Goal: Information Seeking & Learning: Compare options

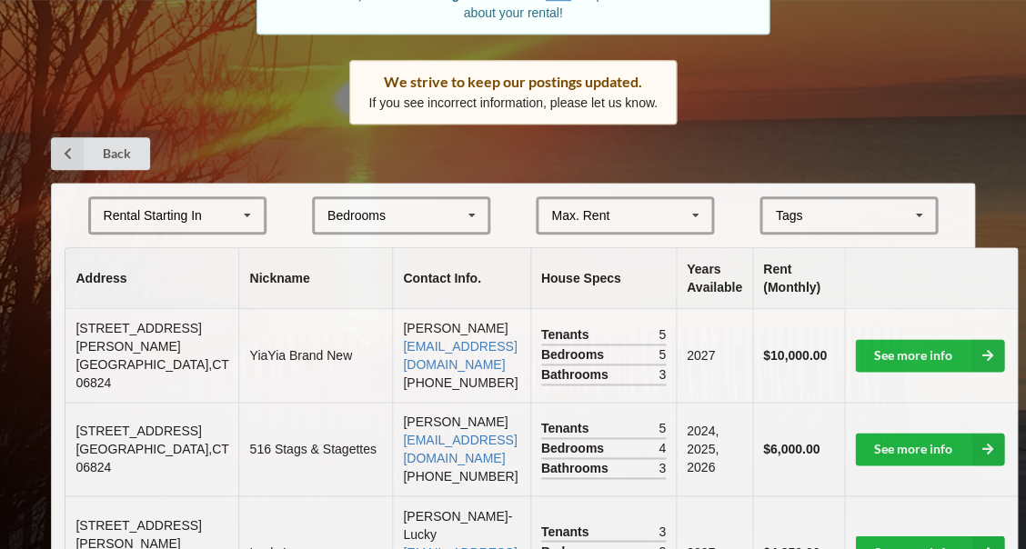
scroll to position [257, 0]
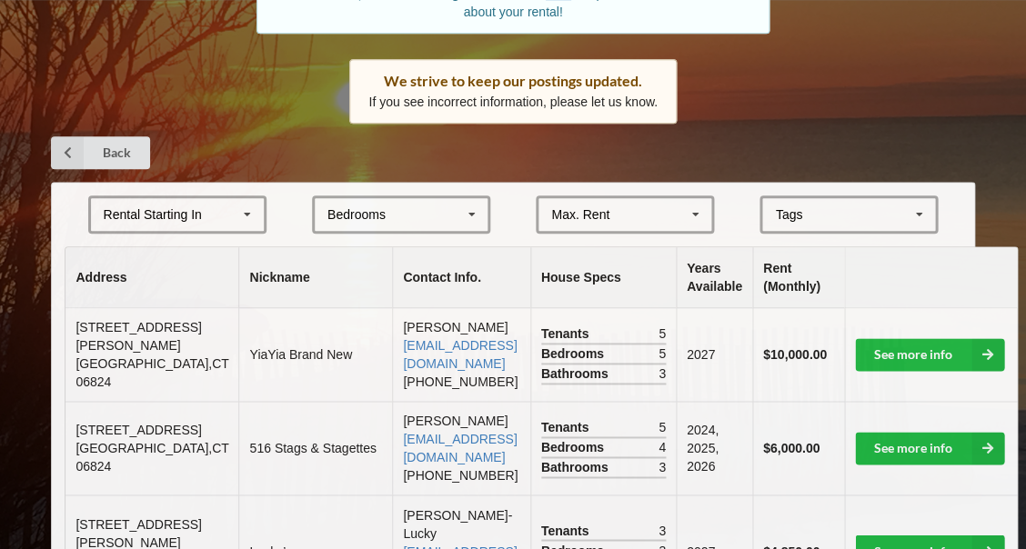
click at [249, 207] on icon at bounding box center [247, 215] width 27 height 34
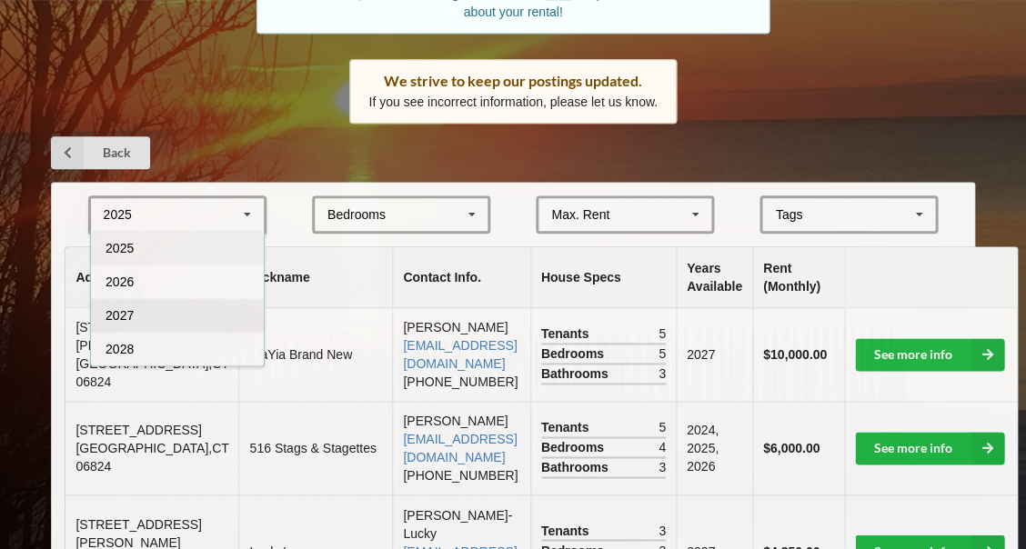
click at [167, 310] on div "2027" at bounding box center [177, 315] width 173 height 34
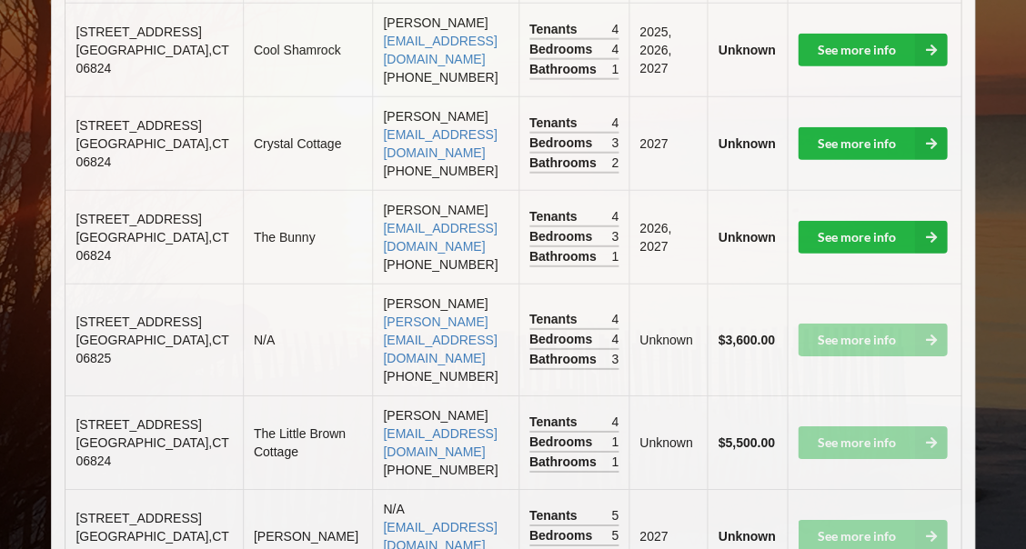
scroll to position [990, 0]
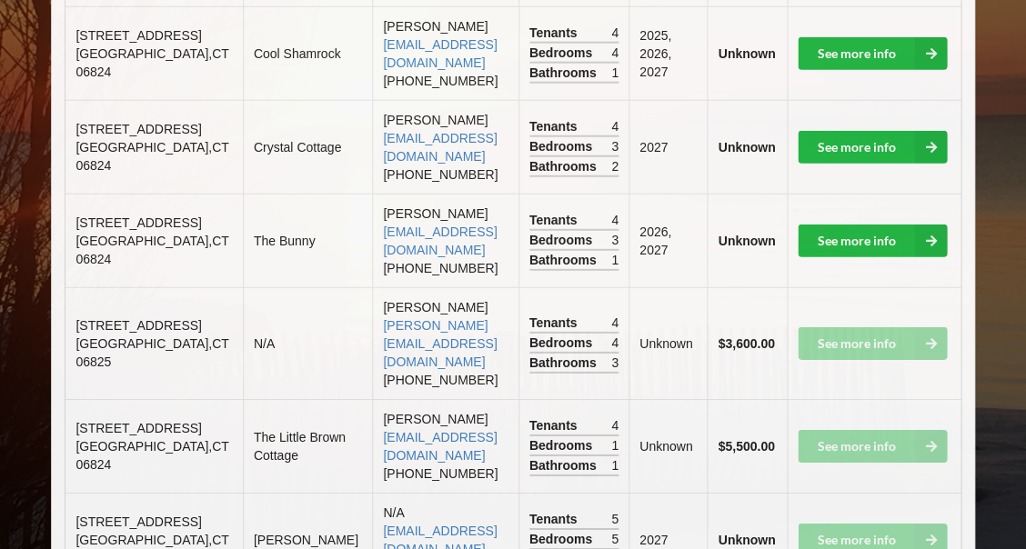
scroll to position [957, 0]
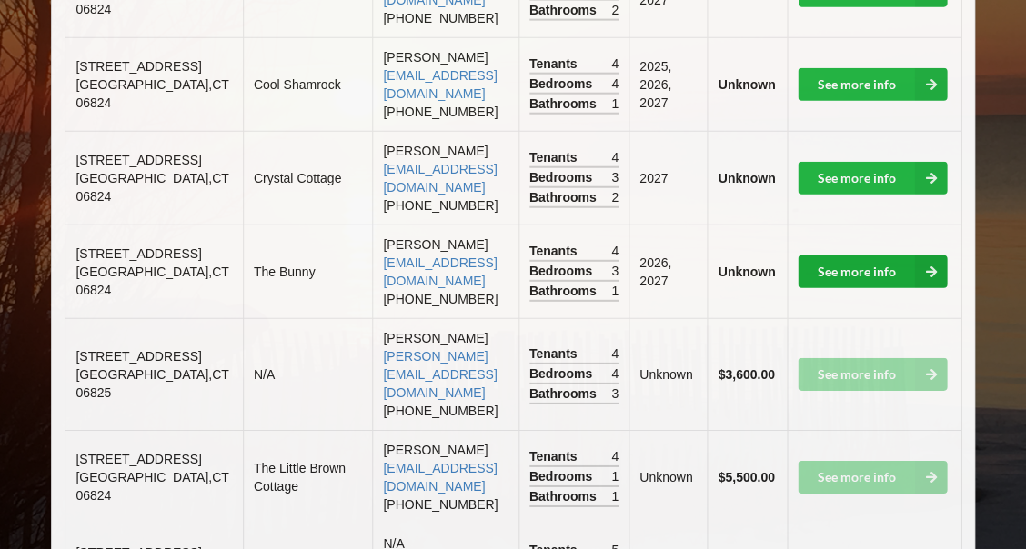
click at [855, 256] on link "See more info" at bounding box center [871, 272] width 149 height 33
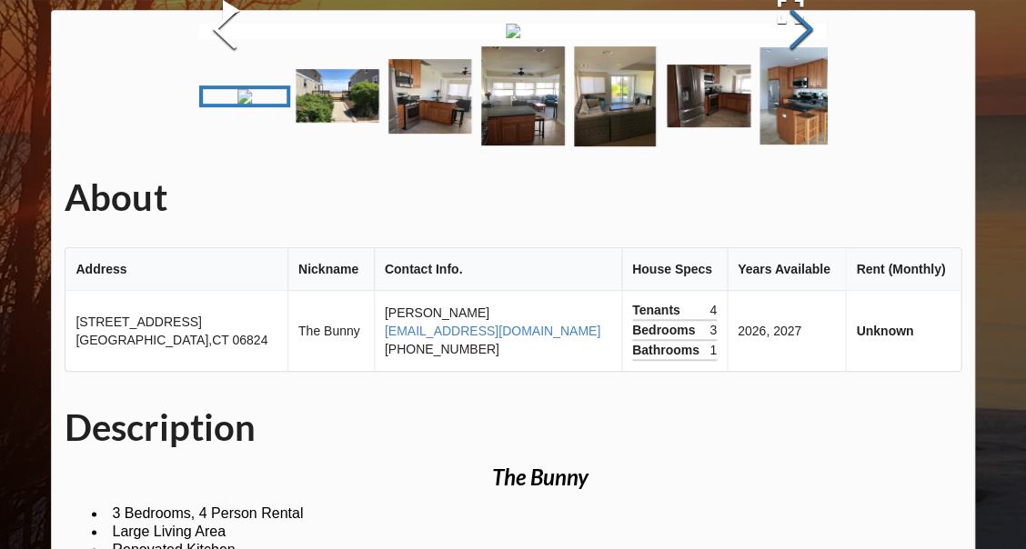
click at [795, 114] on button "Next Slide" at bounding box center [801, 31] width 51 height 165
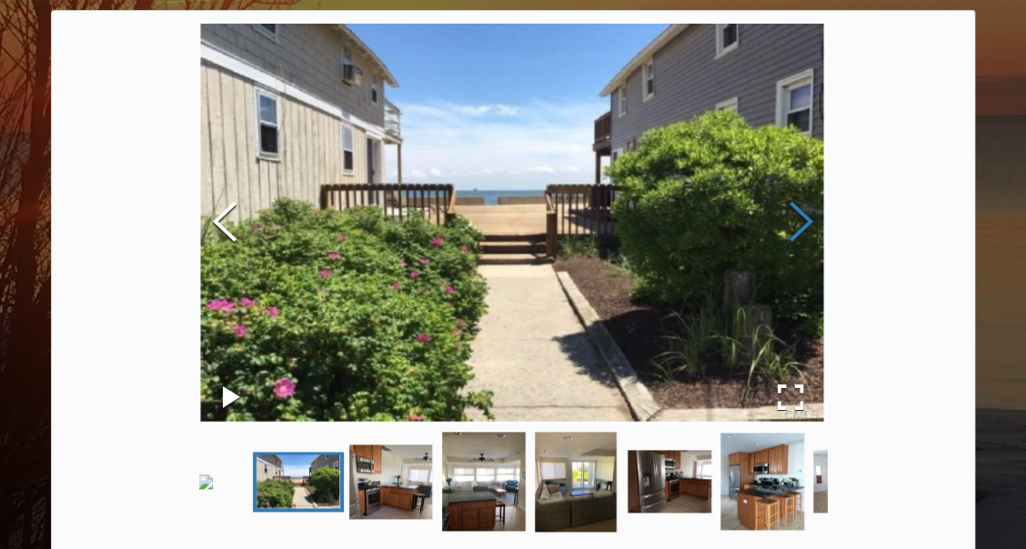
click at [795, 276] on button "Next Slide" at bounding box center [801, 224] width 51 height 165
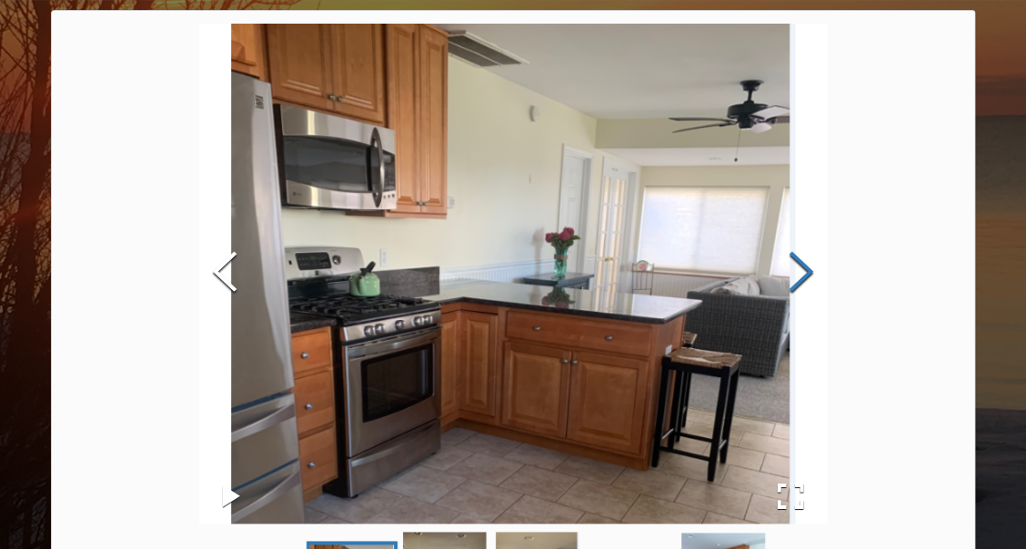
click at [795, 276] on button "Next Slide" at bounding box center [801, 274] width 51 height 165
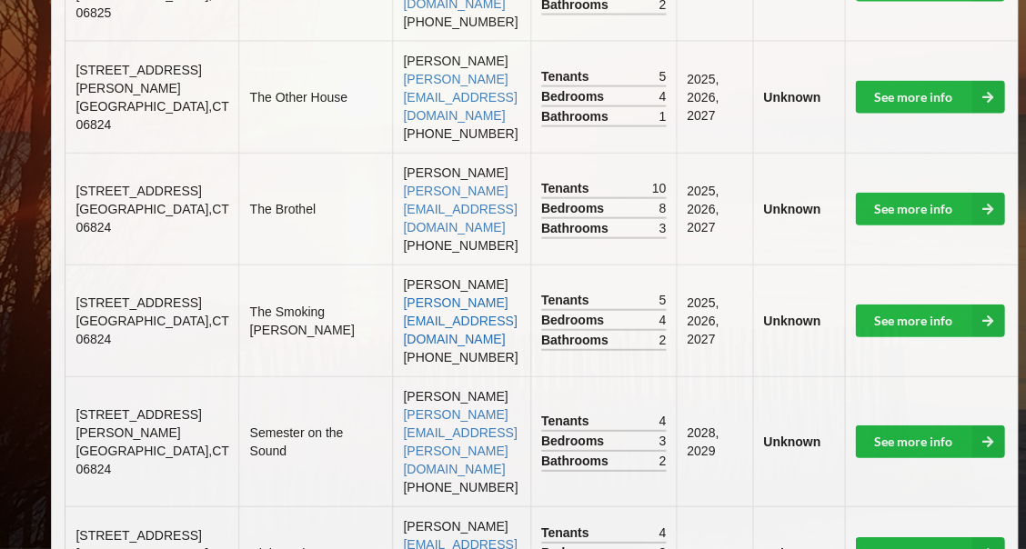
scroll to position [821, 0]
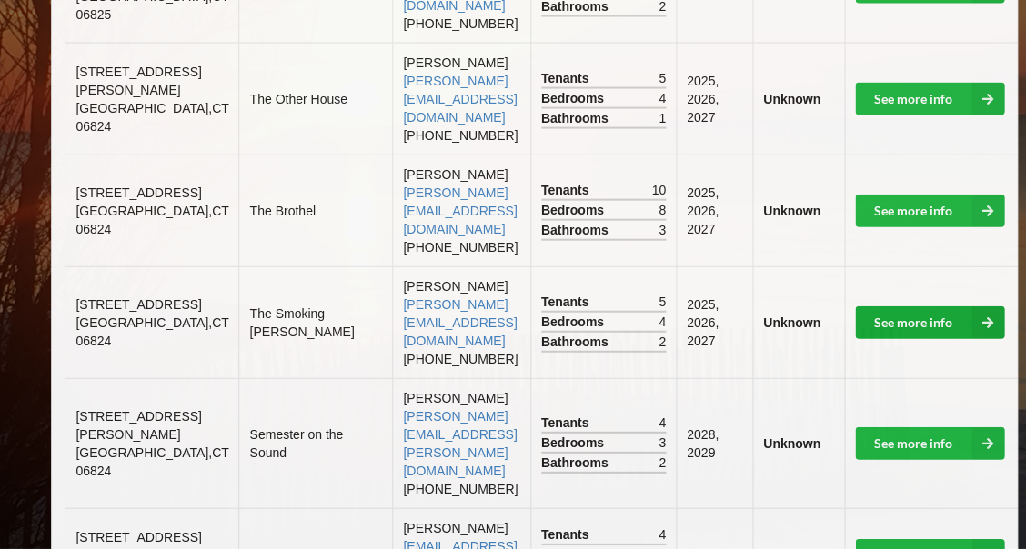
click at [855, 306] on link "See more info" at bounding box center [929, 322] width 149 height 33
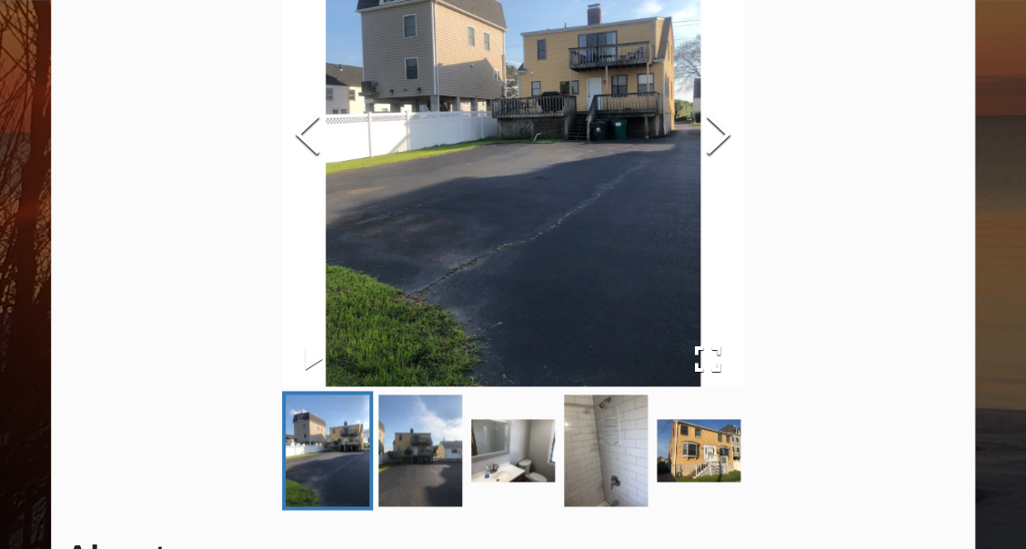
scroll to position [254, 0]
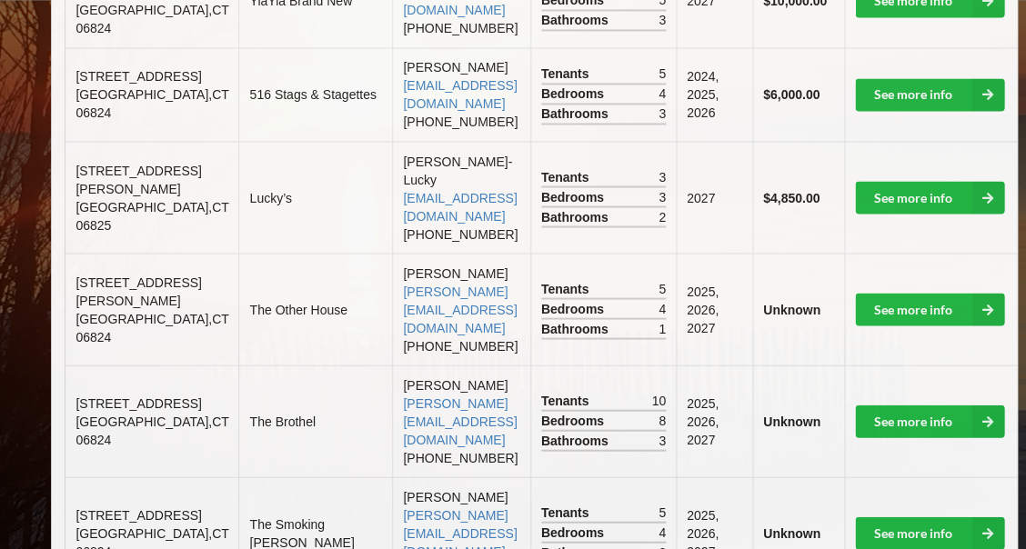
scroll to position [606, 0]
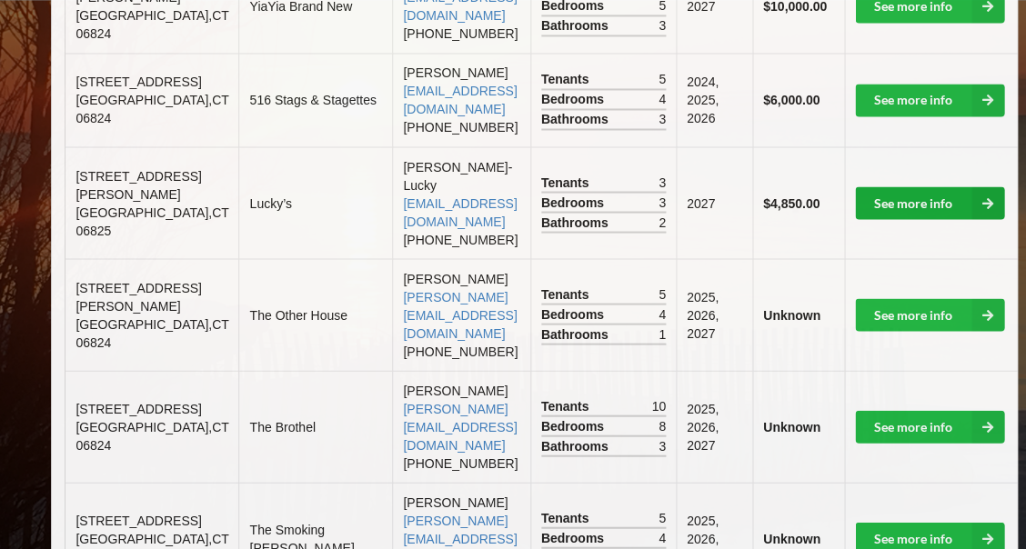
click at [855, 186] on link "See more info" at bounding box center [929, 202] width 149 height 33
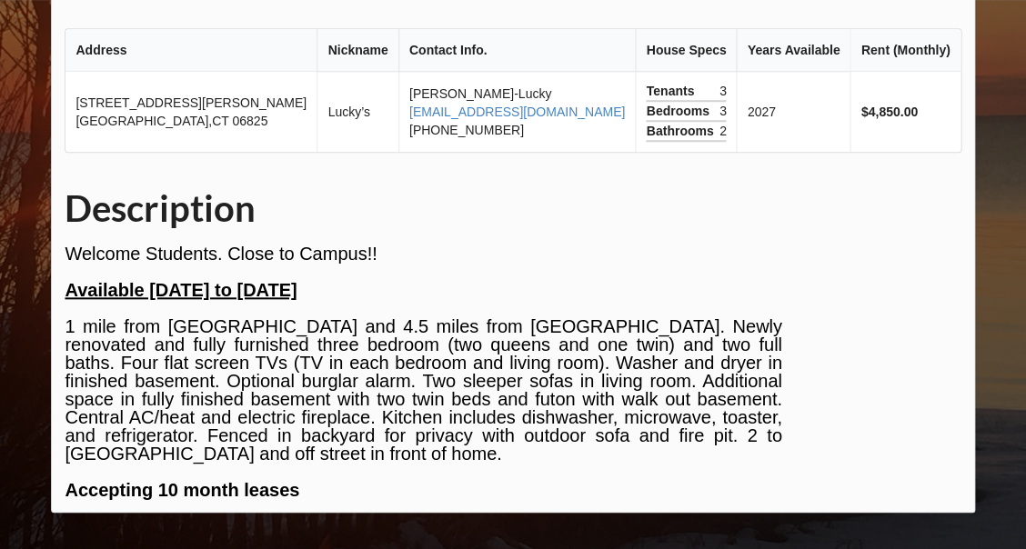
scroll to position [402, 0]
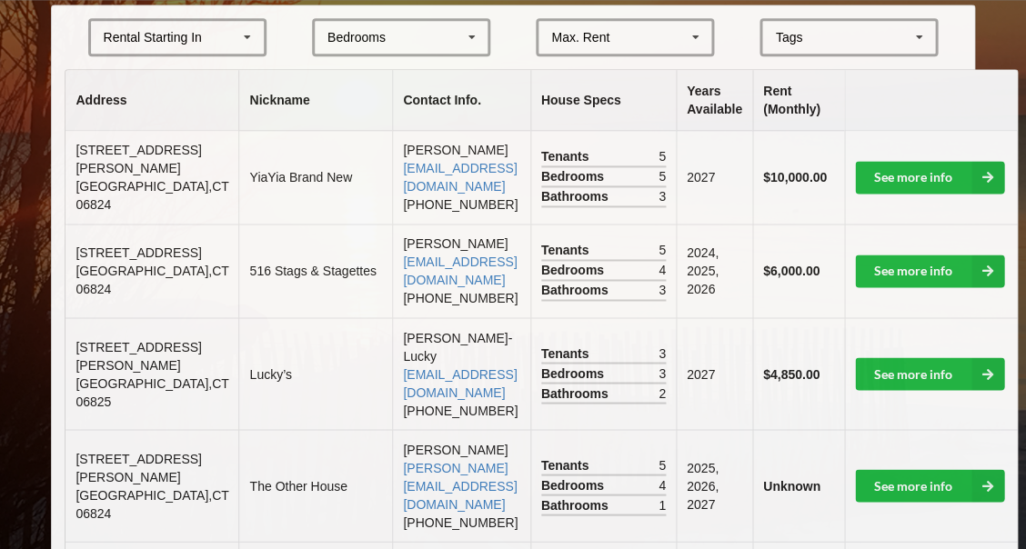
scroll to position [433, 0]
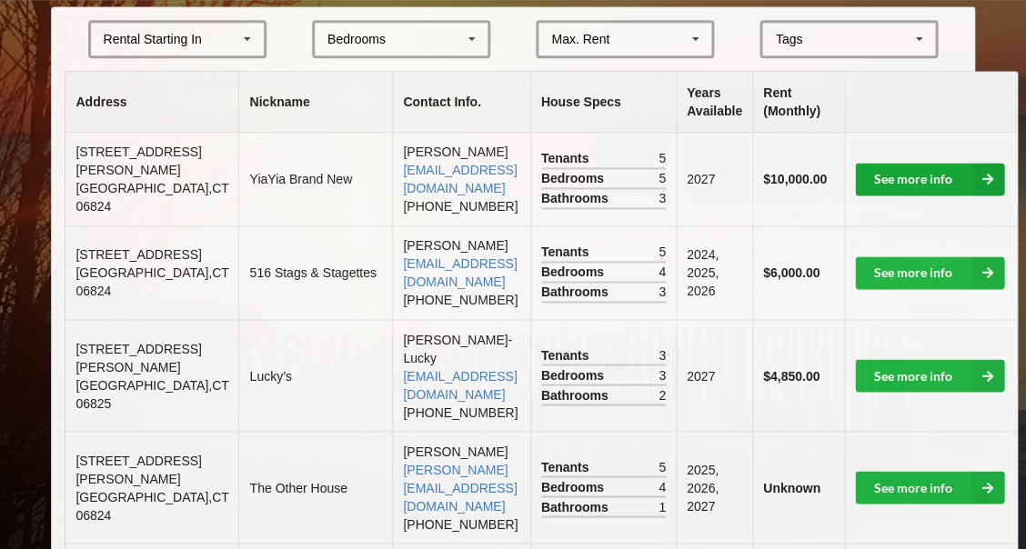
click at [855, 175] on link "See more info" at bounding box center [929, 179] width 149 height 33
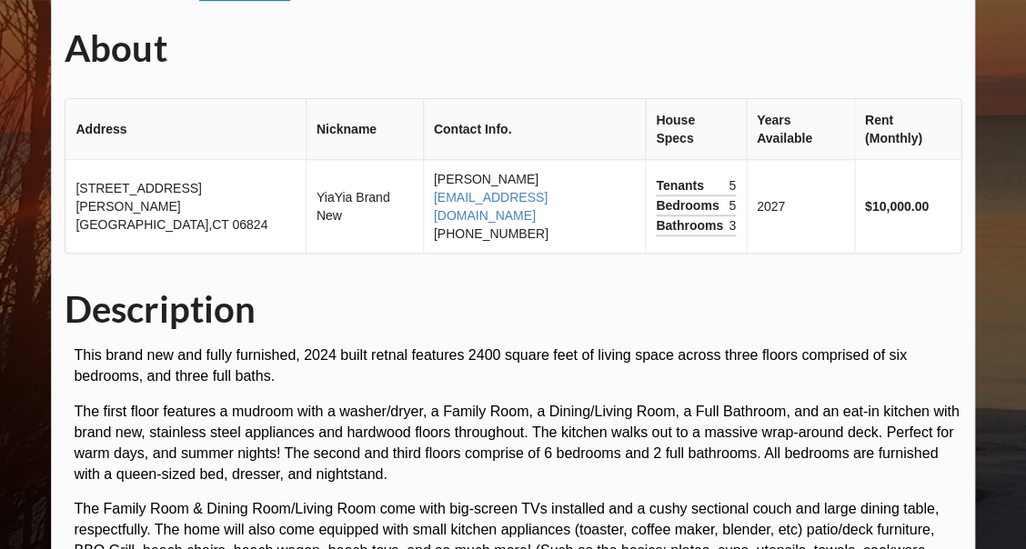
scroll to position [145, 0]
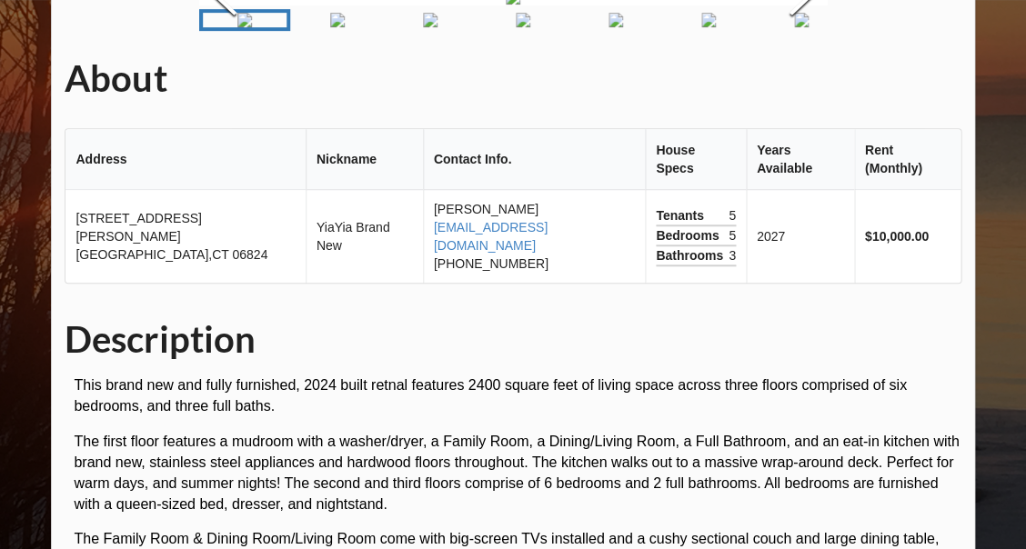
click at [794, 27] on img "Go to Slide 7" at bounding box center [801, 20] width 15 height 15
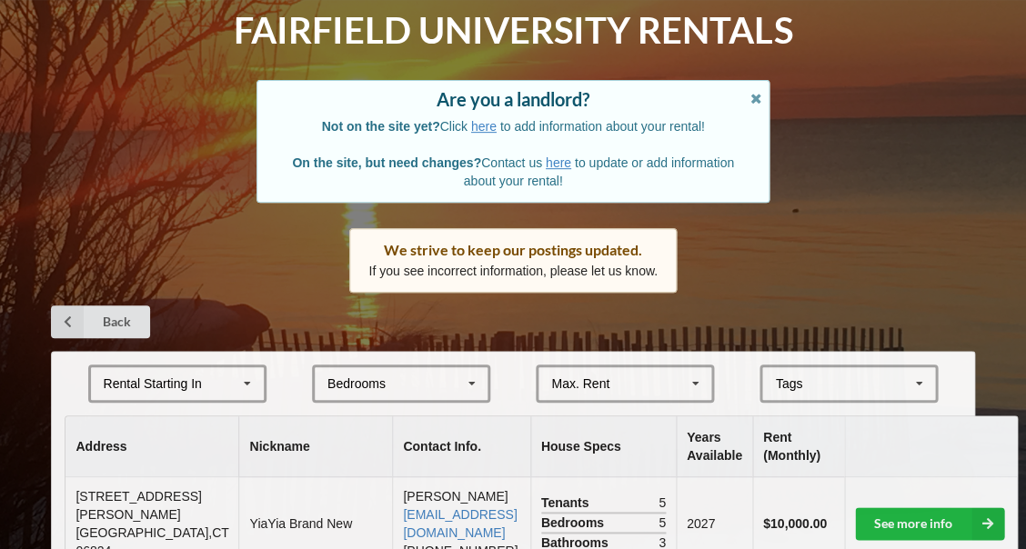
scroll to position [87, 0]
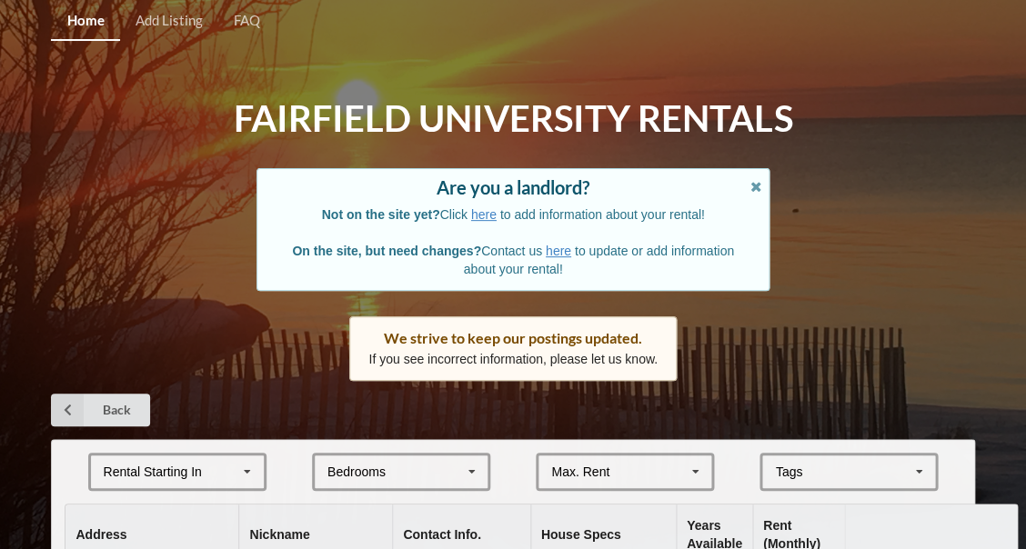
click at [243, 466] on icon at bounding box center [247, 473] width 27 height 34
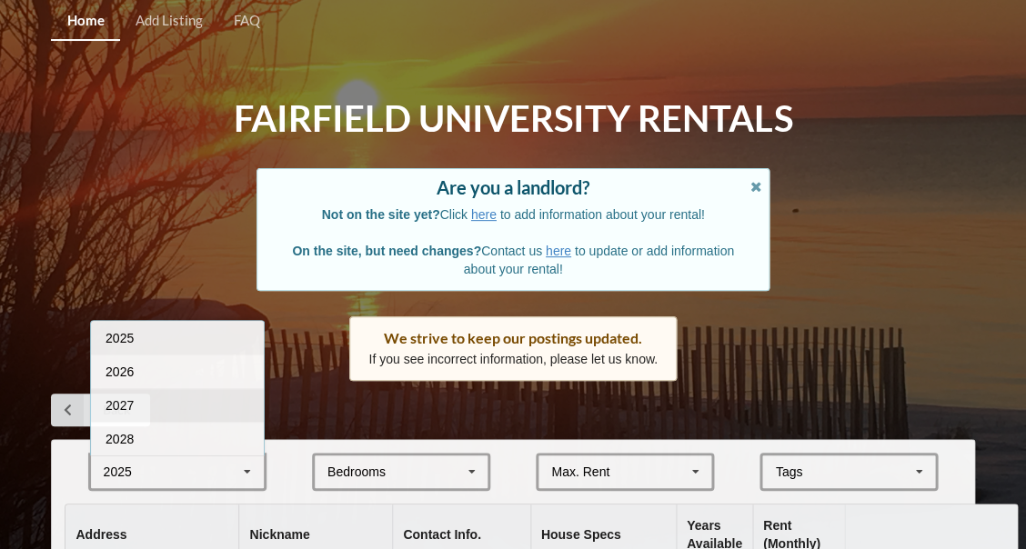
click at [148, 401] on div "2027" at bounding box center [177, 405] width 173 height 34
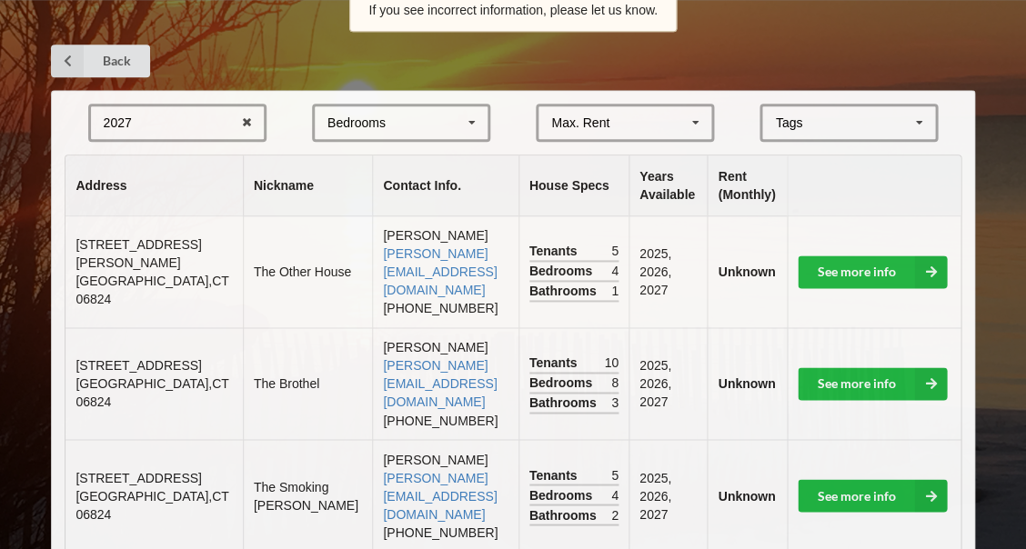
scroll to position [351, 0]
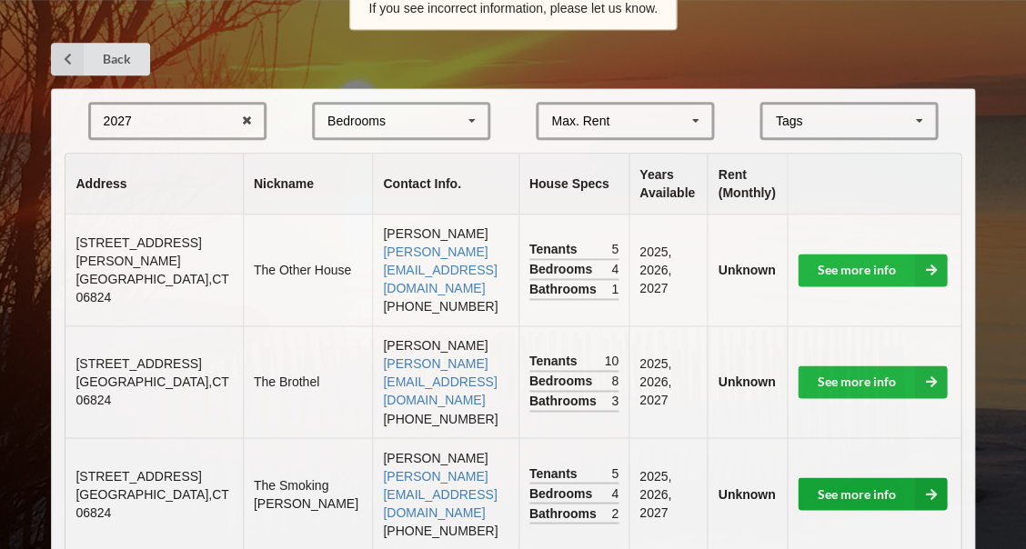
click at [855, 477] on link "See more info" at bounding box center [871, 493] width 149 height 33
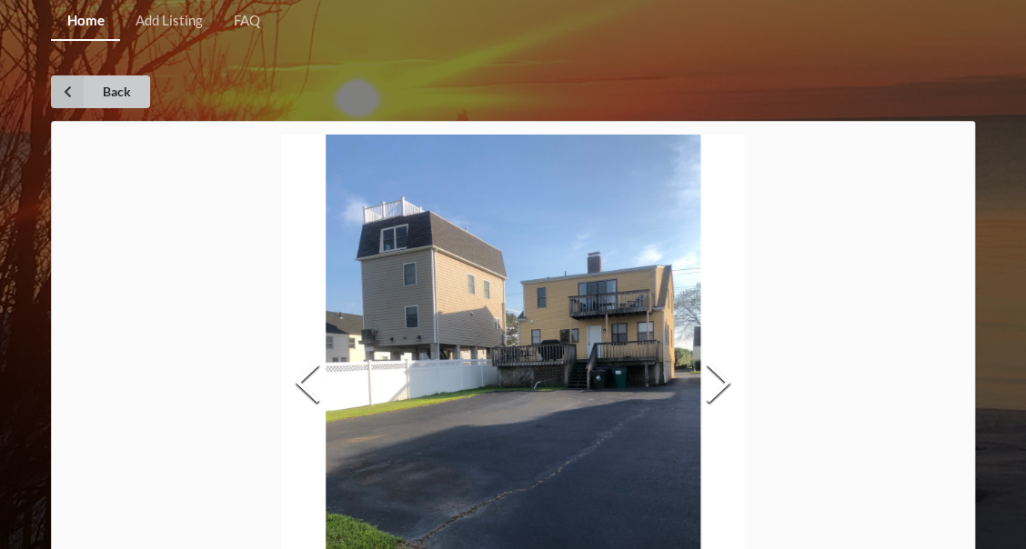
click at [71, 96] on icon at bounding box center [67, 91] width 33 height 33
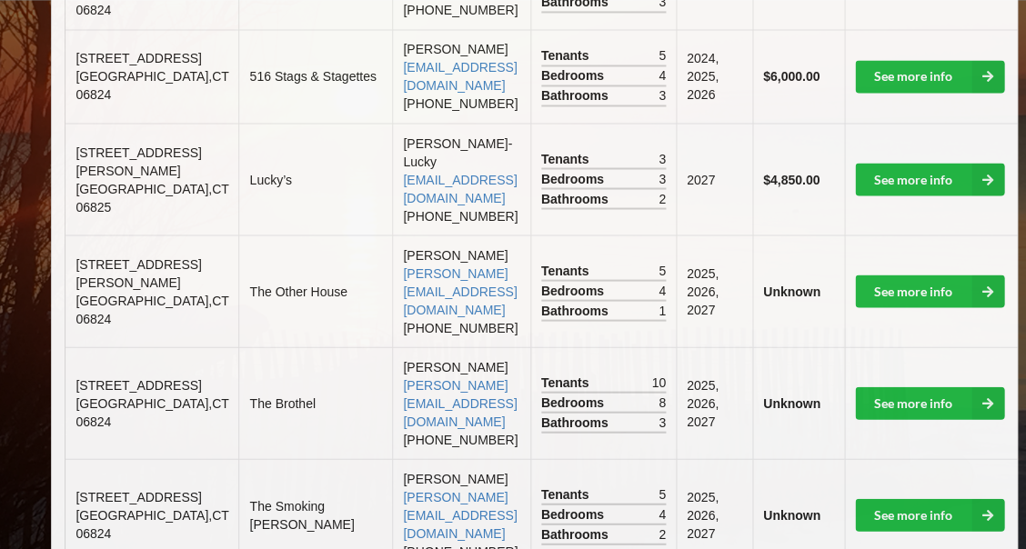
scroll to position [629, 0]
click at [871, 275] on link "See more info" at bounding box center [929, 291] width 149 height 33
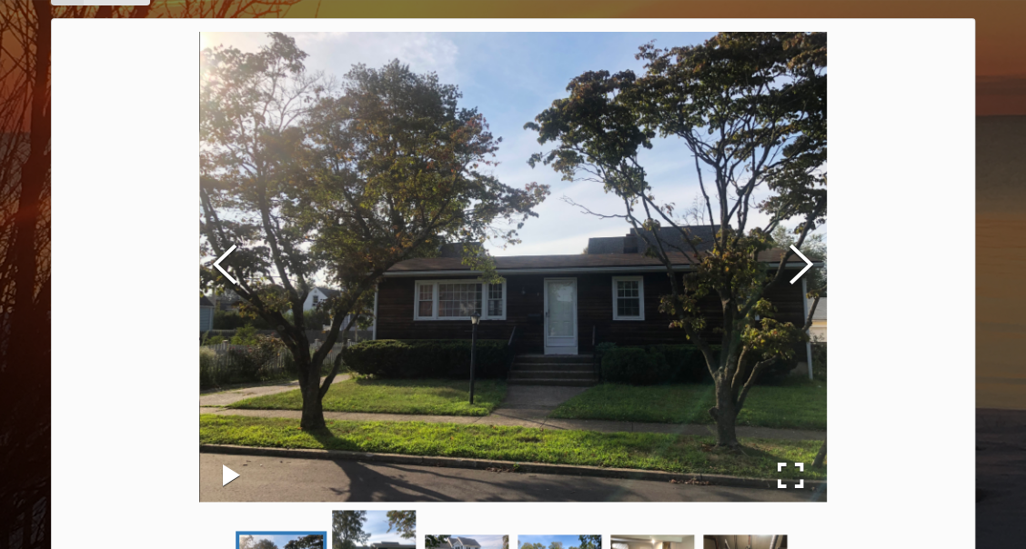
scroll to position [192, 0]
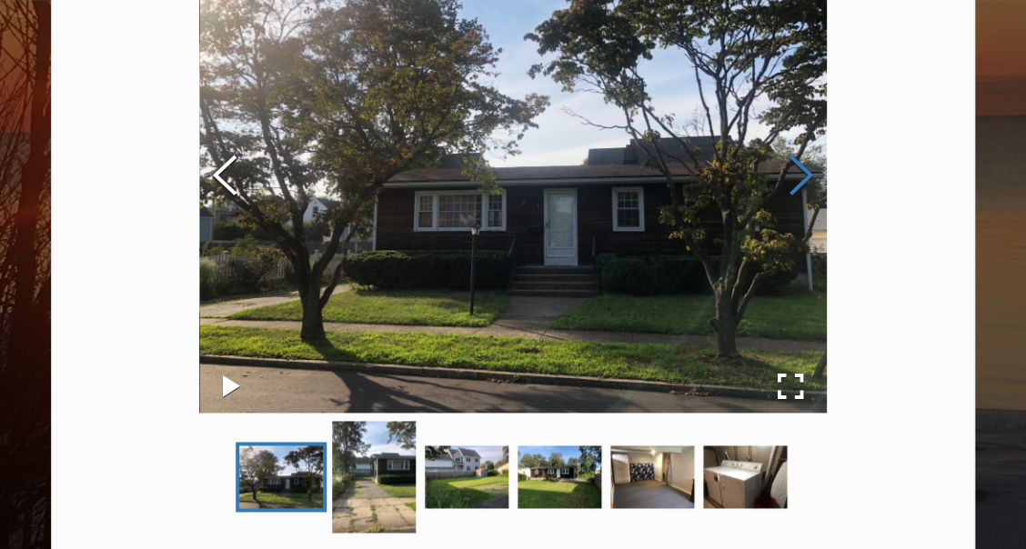
click at [807, 179] on button "Next Slide" at bounding box center [801, 177] width 51 height 165
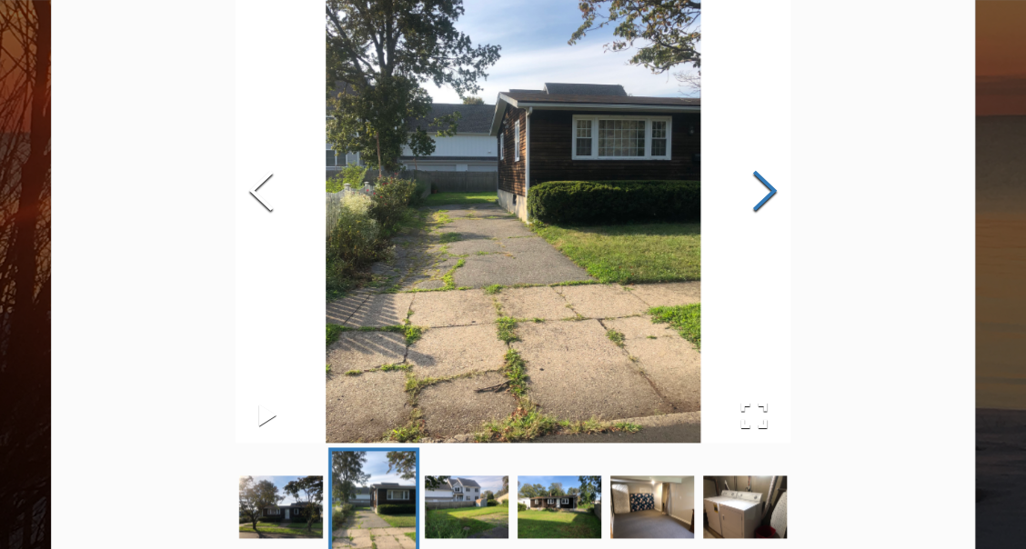
click at [790, 179] on button "Next Slide" at bounding box center [764, 193] width 51 height 165
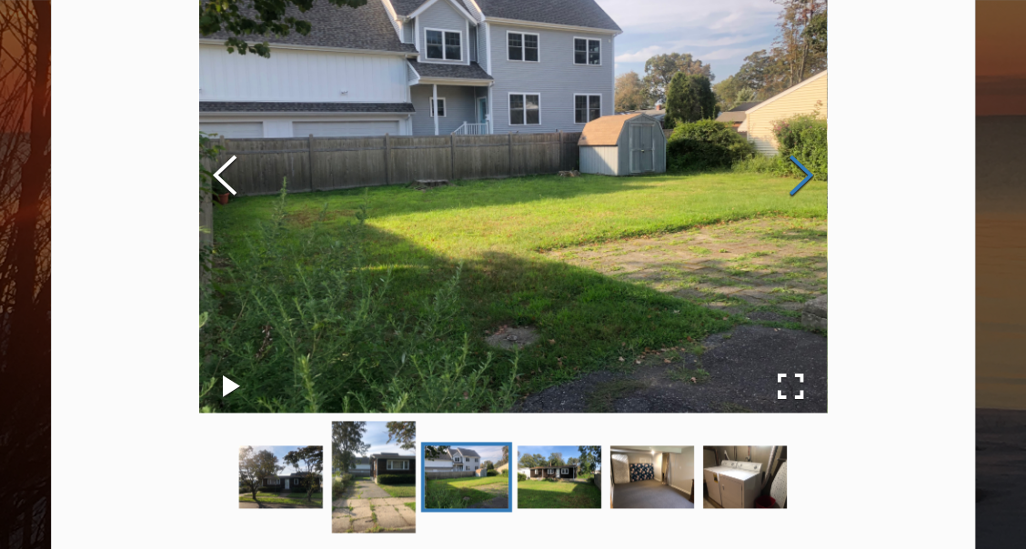
click at [807, 179] on button "Next Slide" at bounding box center [801, 177] width 51 height 165
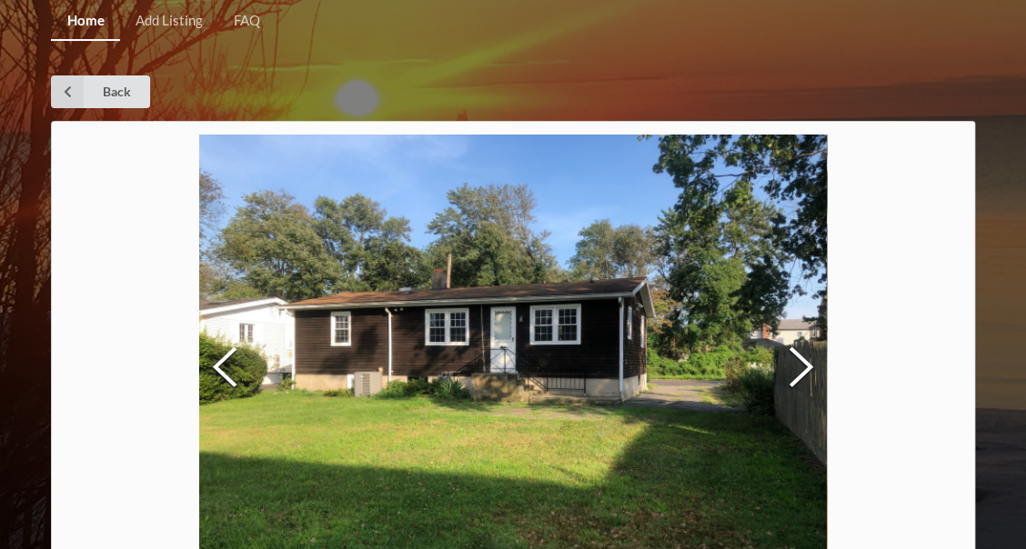
scroll to position [0, 0]
click at [113, 93] on link "Back" at bounding box center [100, 91] width 99 height 33
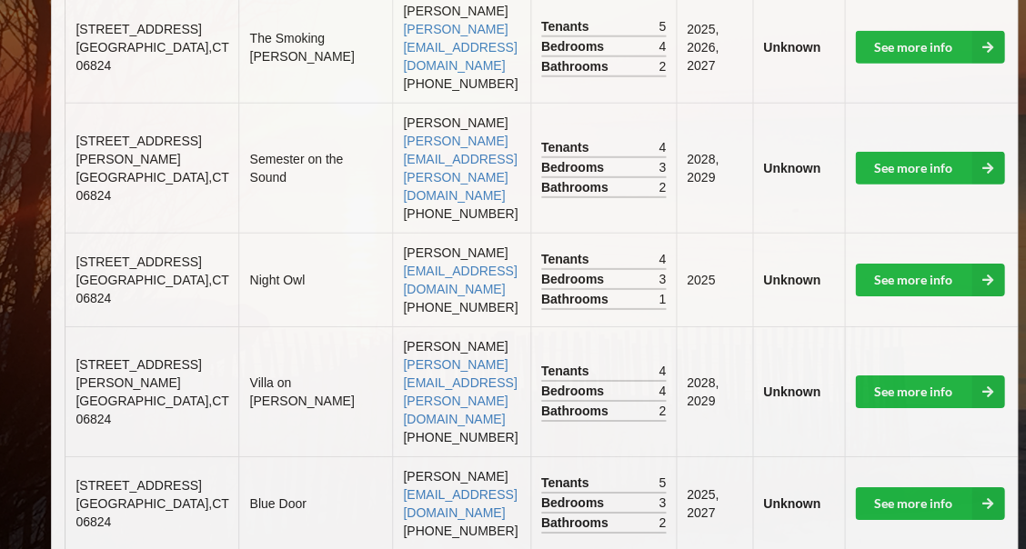
scroll to position [1097, 0]
click at [855, 487] on link "See more info" at bounding box center [929, 503] width 149 height 33
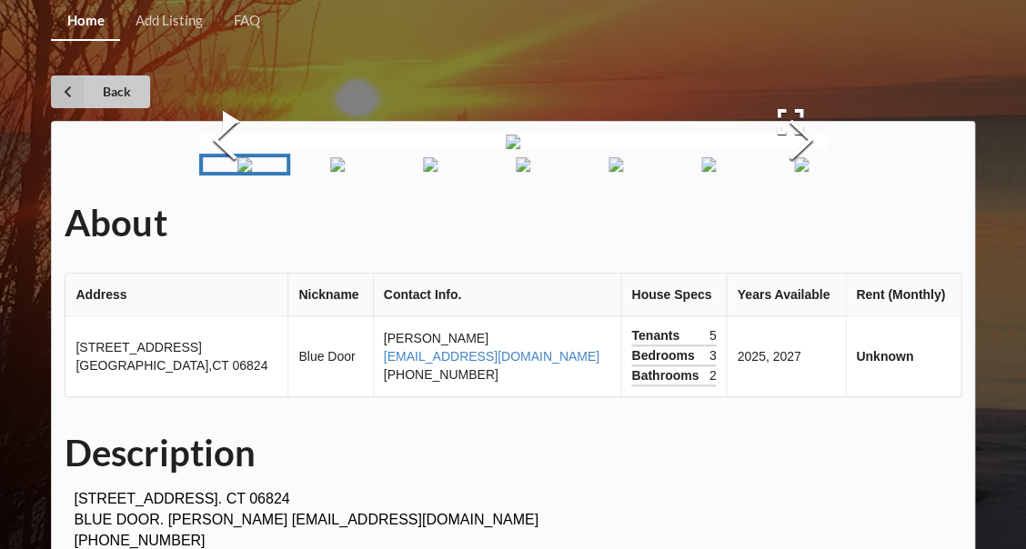
click at [67, 87] on icon at bounding box center [67, 91] width 33 height 33
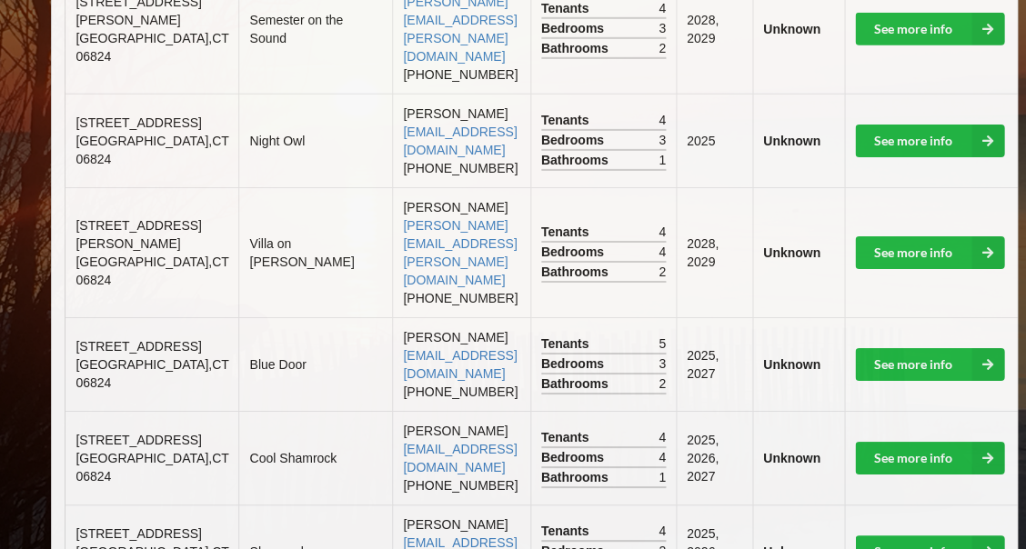
scroll to position [1238, 0]
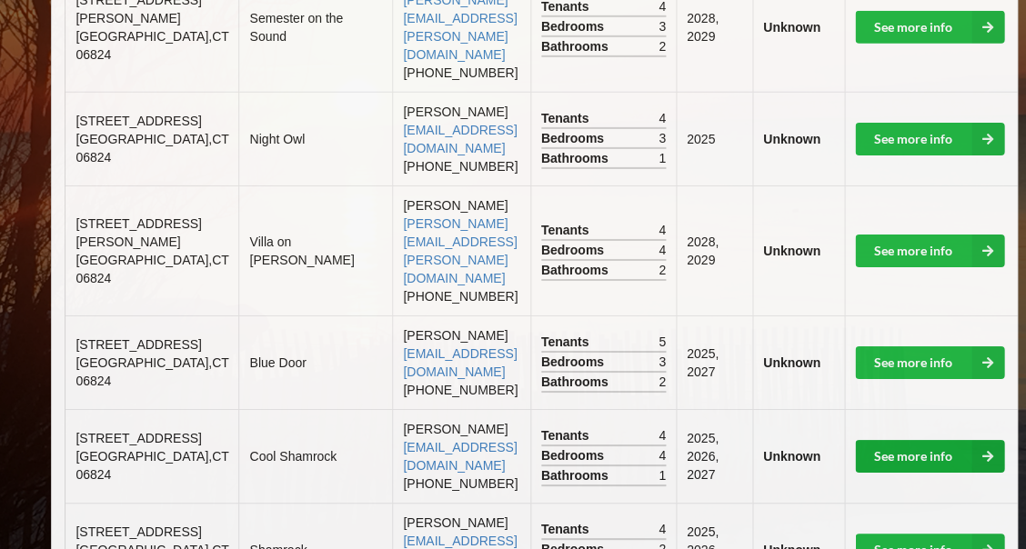
click at [855, 440] on link "See more info" at bounding box center [929, 456] width 149 height 33
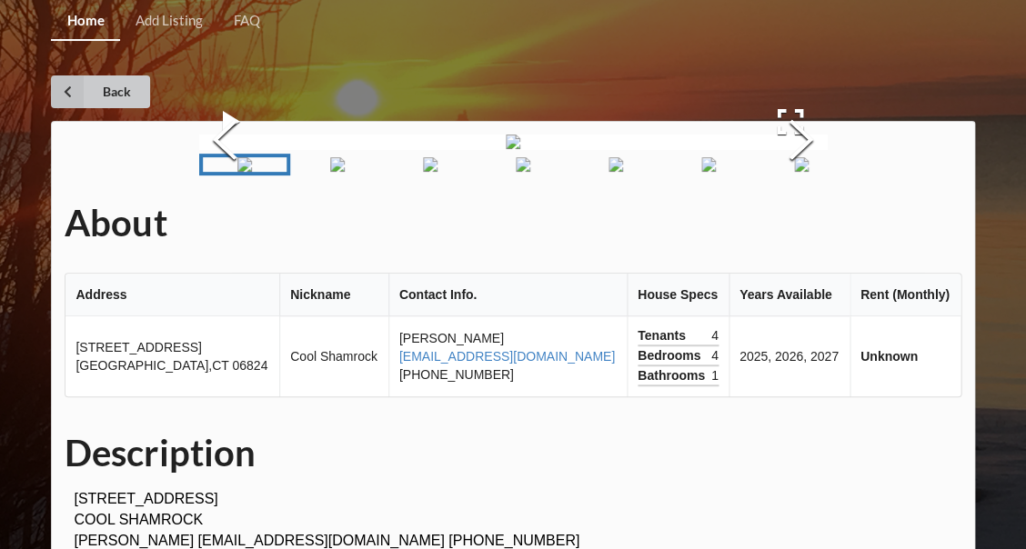
click at [76, 89] on icon at bounding box center [67, 91] width 33 height 33
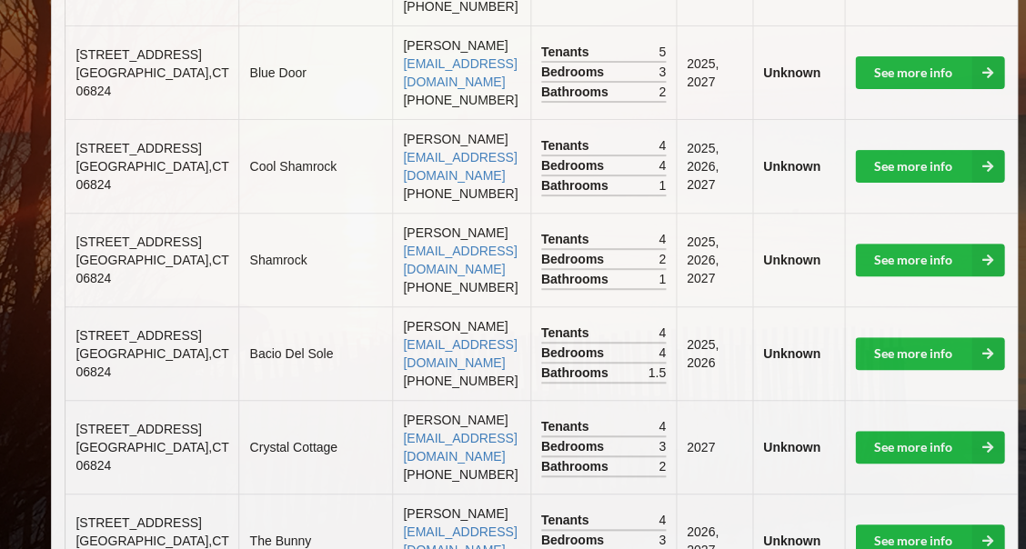
scroll to position [1528, 0]
click at [855, 431] on link "See more info" at bounding box center [929, 447] width 149 height 33
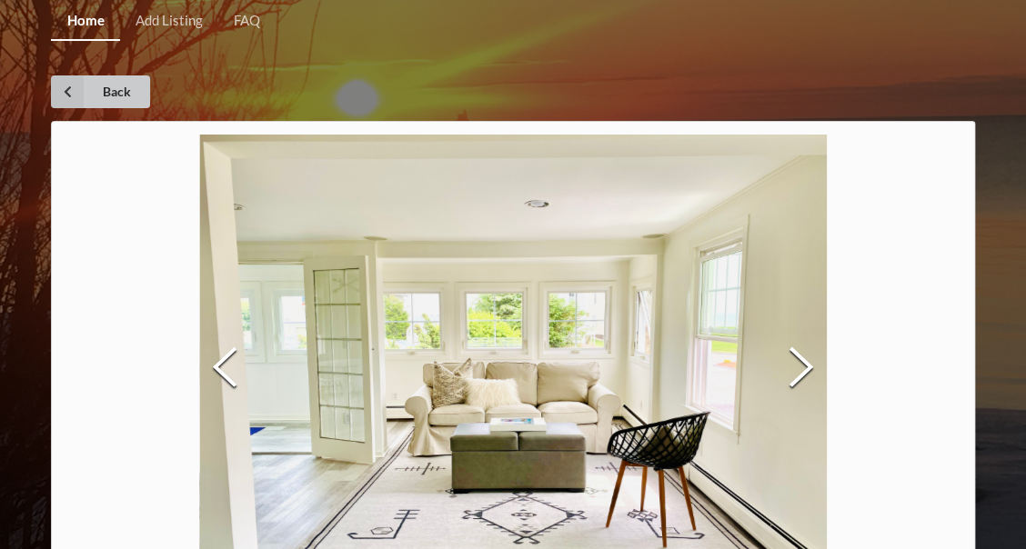
click at [116, 86] on link "Back" at bounding box center [100, 91] width 99 height 33
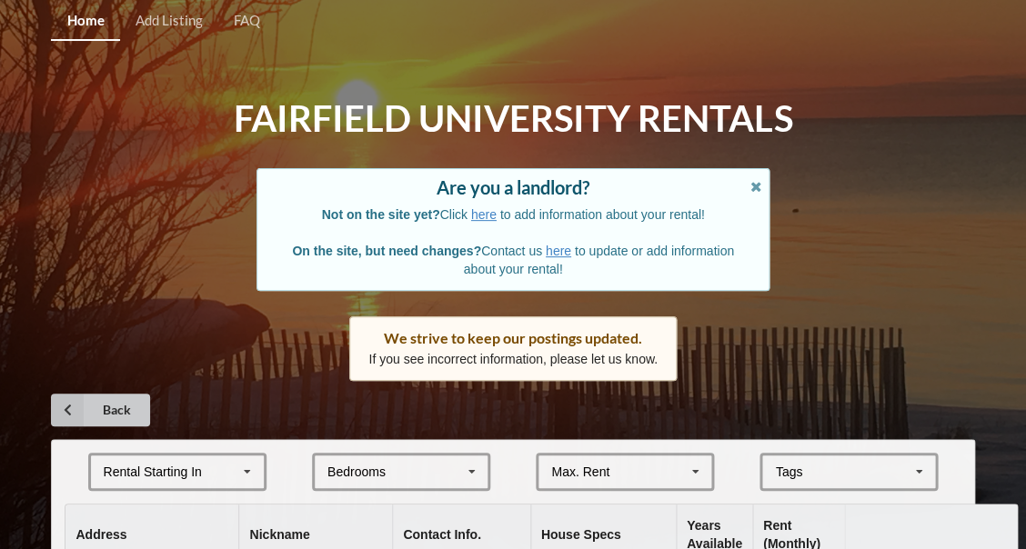
click at [68, 396] on icon at bounding box center [67, 410] width 33 height 33
click at [756, 184] on icon at bounding box center [754, 184] width 15 height 13
